Goal: Find specific page/section: Find specific page/section

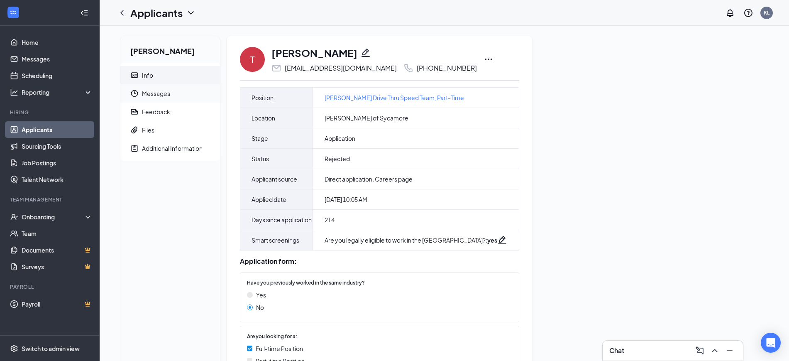
click at [162, 90] on span "Messages" at bounding box center [177, 93] width 71 height 18
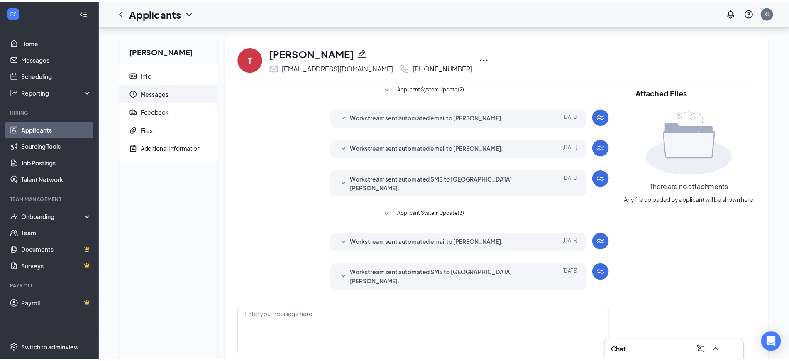
scroll to position [33, 0]
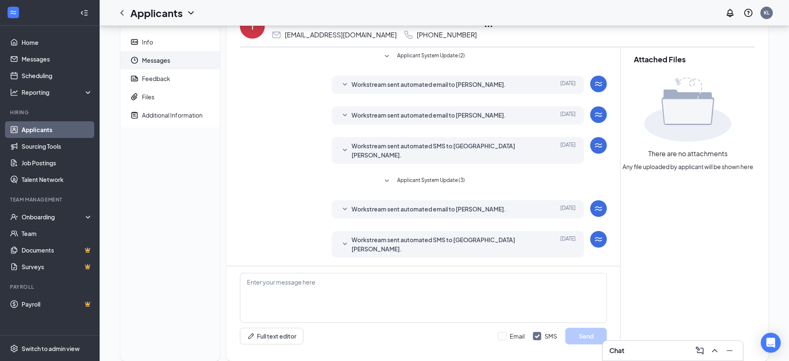
click at [449, 204] on span "Workstream sent automated email to [PERSON_NAME]." at bounding box center [429, 209] width 154 height 10
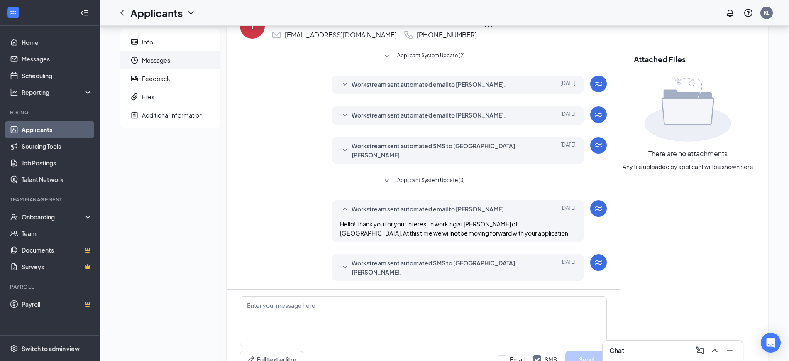
click at [470, 200] on div "Workstream sent automated email to [PERSON_NAME]. [DATE] Hello! Thank you for y…" at bounding box center [458, 221] width 252 height 42
click at [424, 120] on span "Workstream sent automated email to [PERSON_NAME]." at bounding box center [429, 115] width 154 height 10
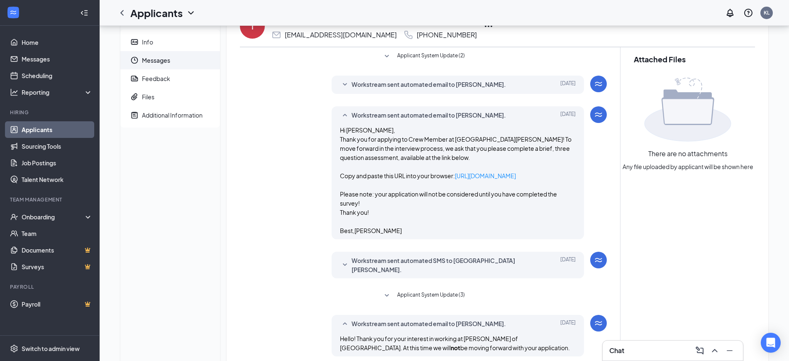
click at [430, 117] on span "Workstream sent automated email to [PERSON_NAME]." at bounding box center [429, 115] width 154 height 10
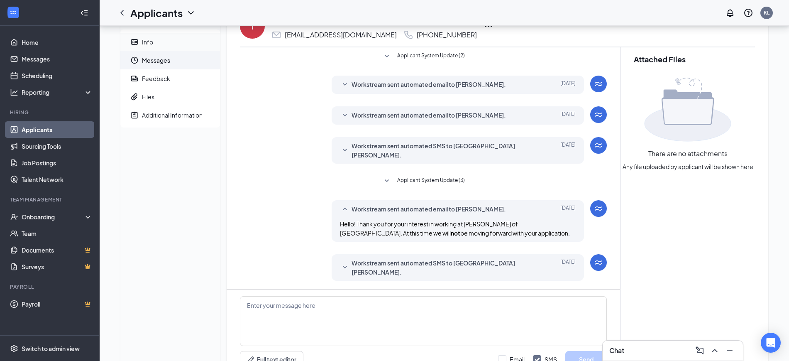
click at [151, 41] on div "Info" at bounding box center [147, 42] width 11 height 8
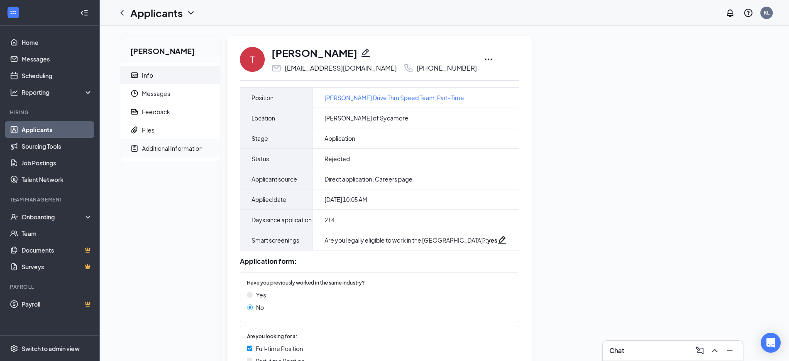
click at [181, 151] on div "Additional Information" at bounding box center [172, 148] width 61 height 8
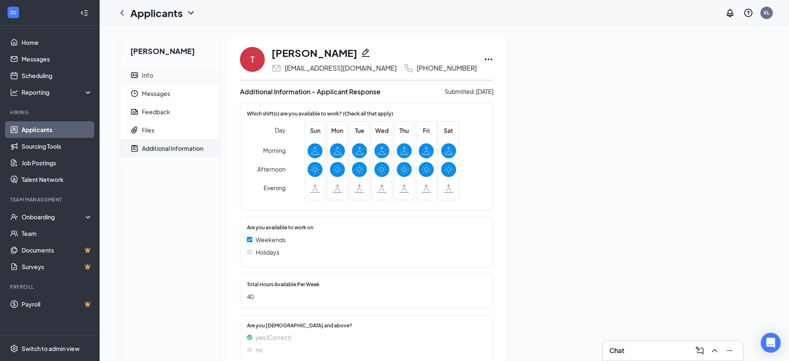
click at [149, 69] on span "Info" at bounding box center [177, 75] width 71 height 18
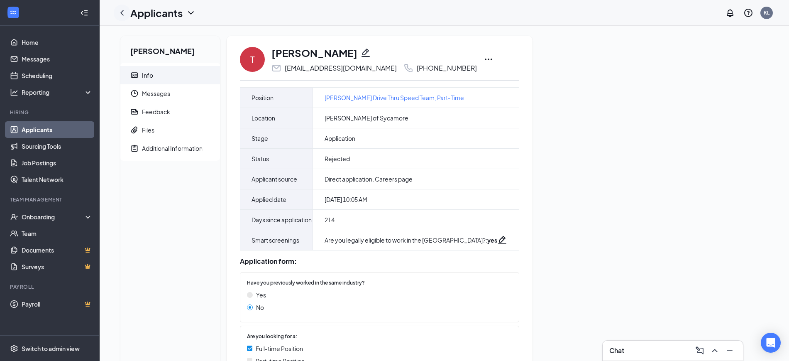
click at [120, 12] on icon "ChevronLeft" at bounding box center [122, 13] width 10 height 10
